Goal: Navigation & Orientation: Find specific page/section

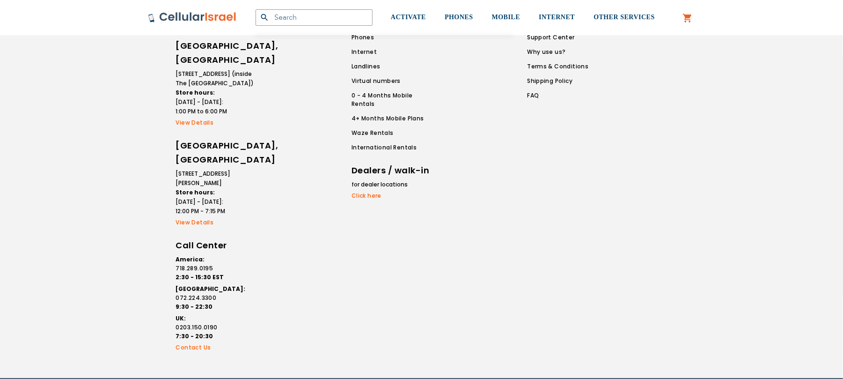
scroll to position [1842, 0]
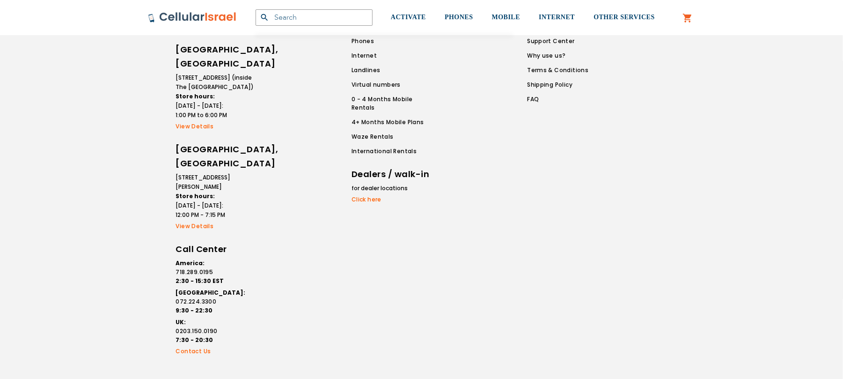
click at [203, 122] on link "View Details" at bounding box center [216, 126] width 80 height 8
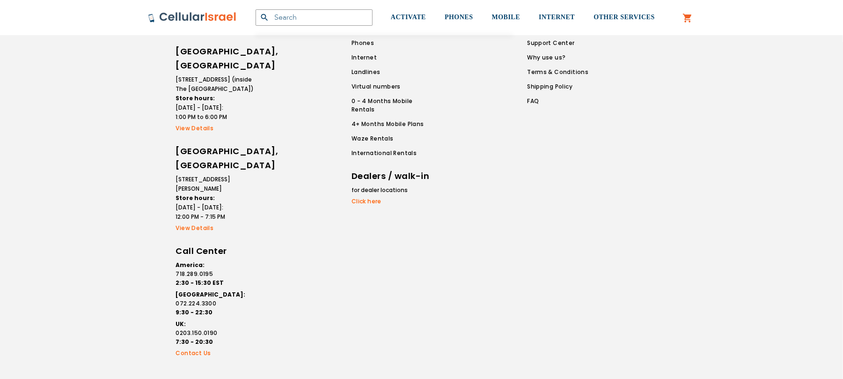
scroll to position [1863, 0]
